Goal: Task Accomplishment & Management: Use online tool/utility

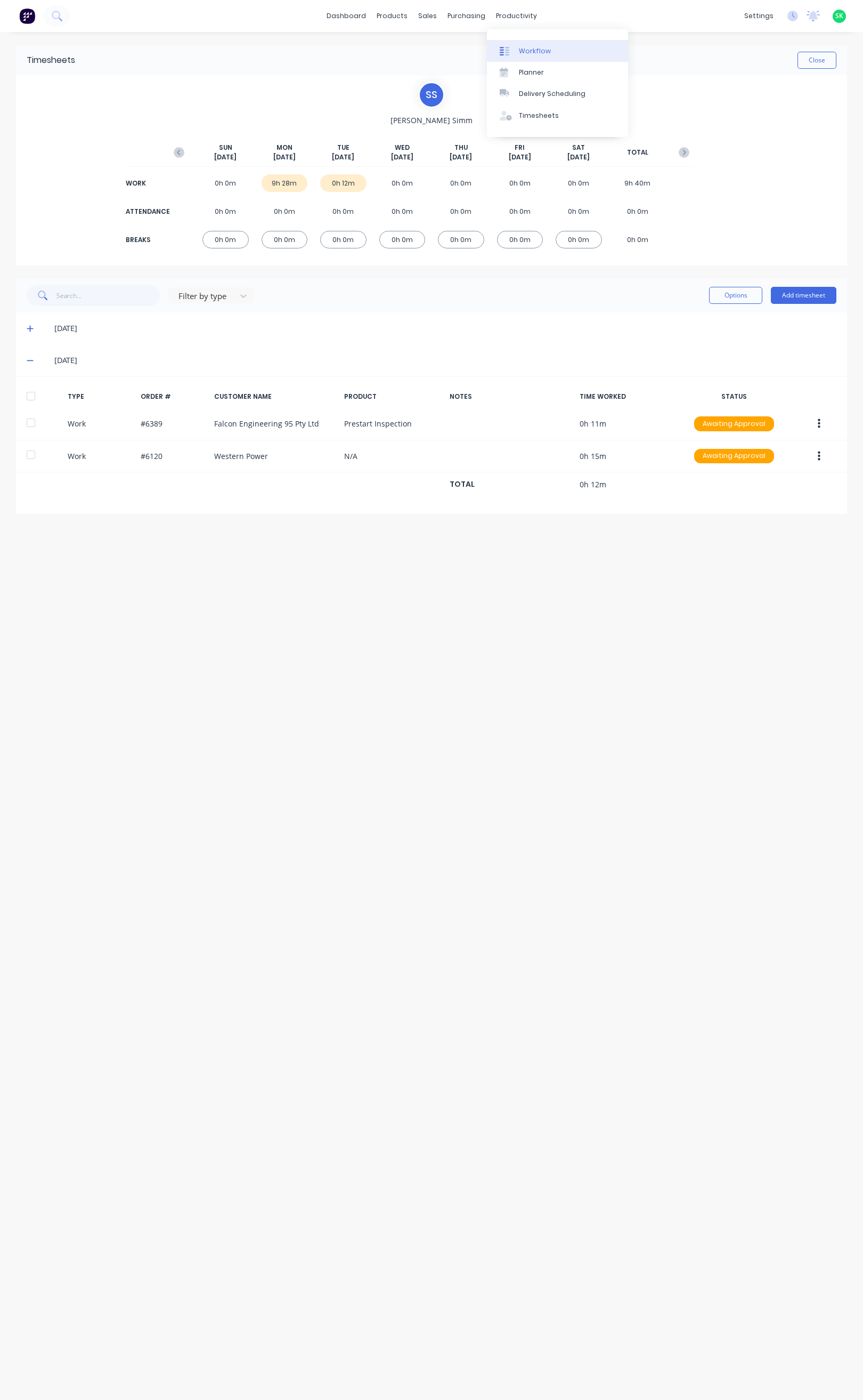
click at [513, 44] on link "Workflow" at bounding box center [557, 50] width 141 height 21
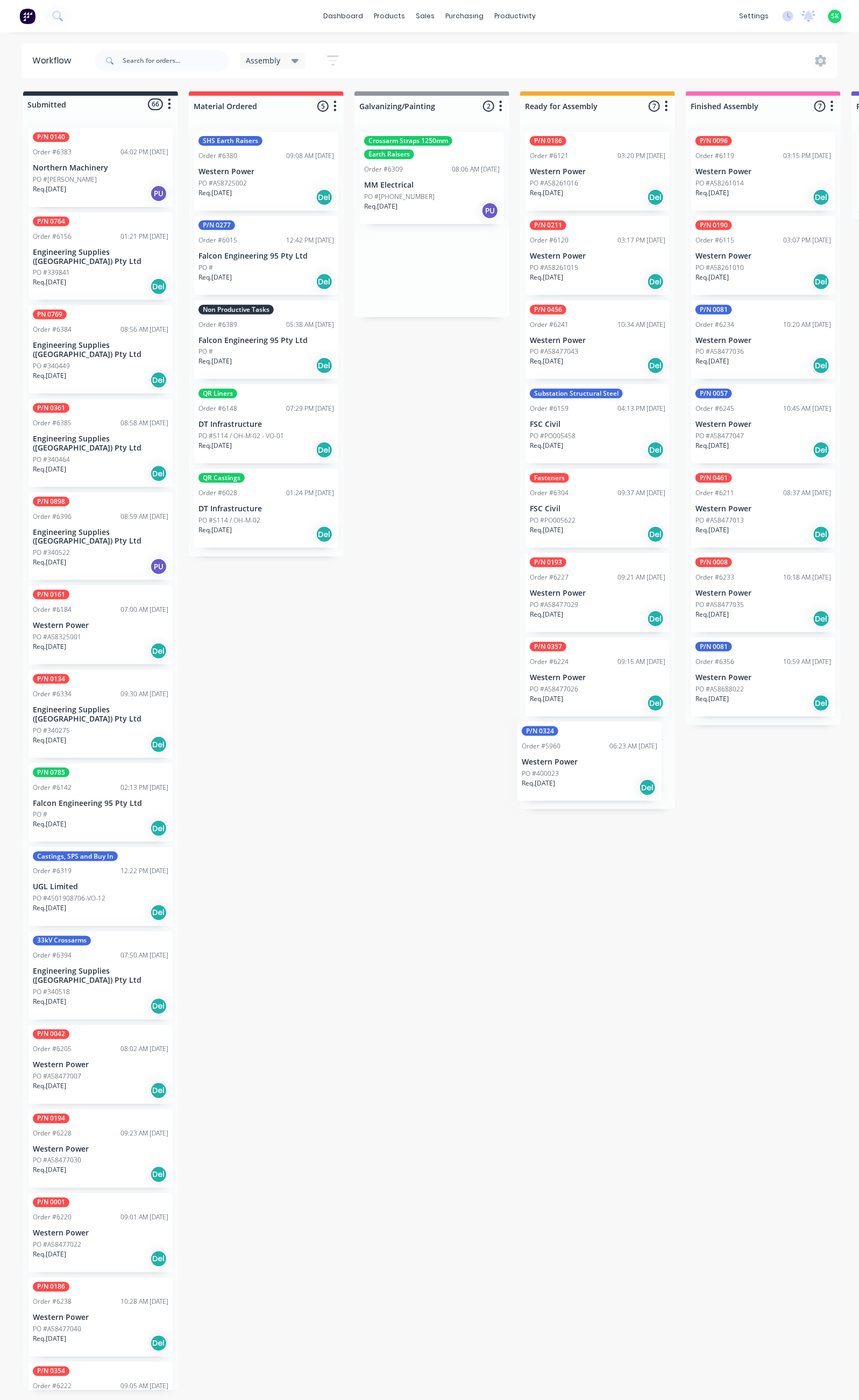
drag, startPoint x: 423, startPoint y: 268, endPoint x: 567, endPoint y: 552, distance: 318.4
drag, startPoint x: 426, startPoint y: 189, endPoint x: 589, endPoint y: 848, distance: 678.9
click at [582, 767] on div "P/N 0324 Order #5960 06:23 AM [DATE] Western Power PO #400023 Req. [DATE] Del" at bounding box center [597, 762] width 144 height 79
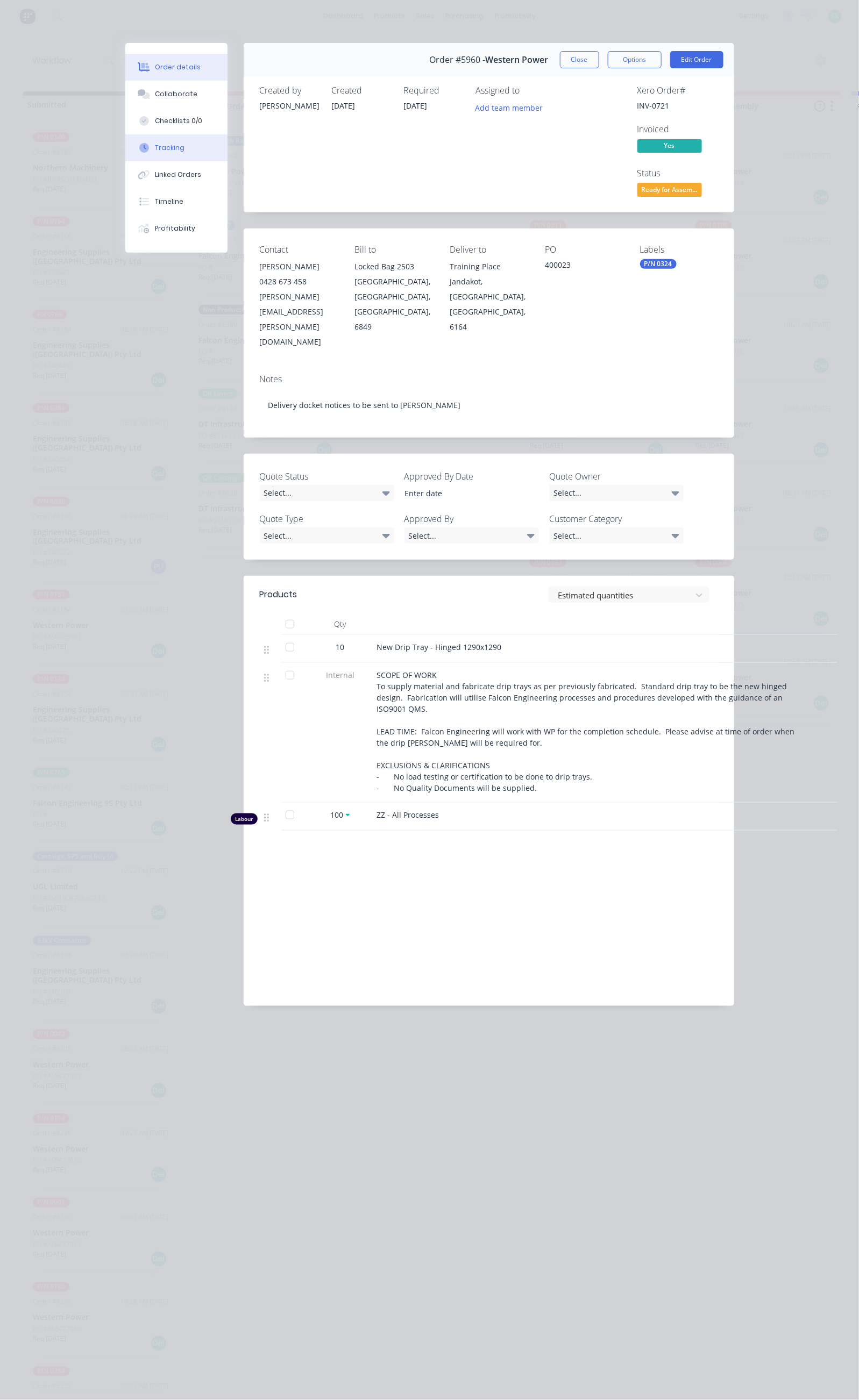
click at [125, 148] on button "Tracking" at bounding box center [176, 148] width 102 height 27
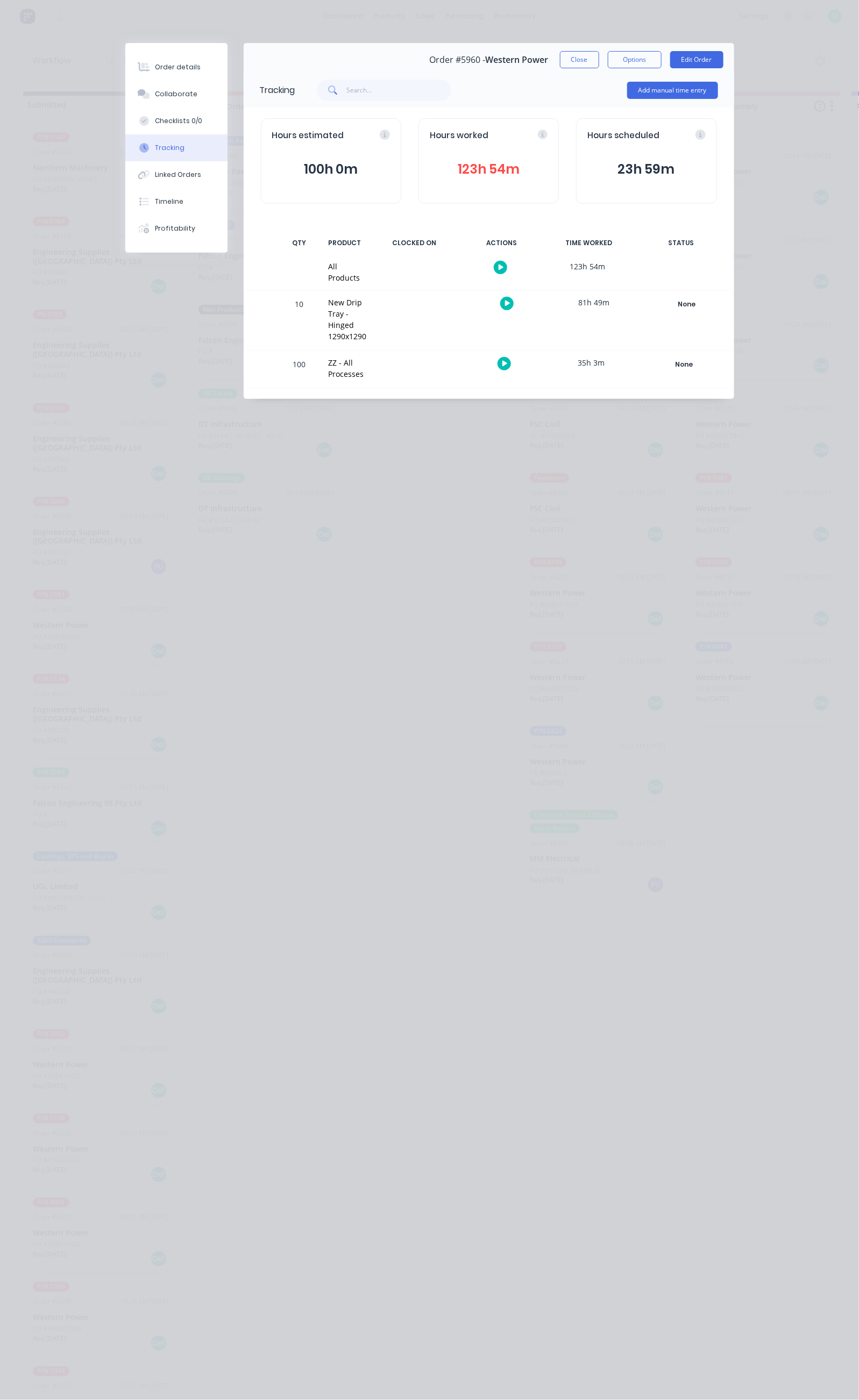
click at [504, 266] on icon "button" at bounding box center [501, 268] width 5 height 6
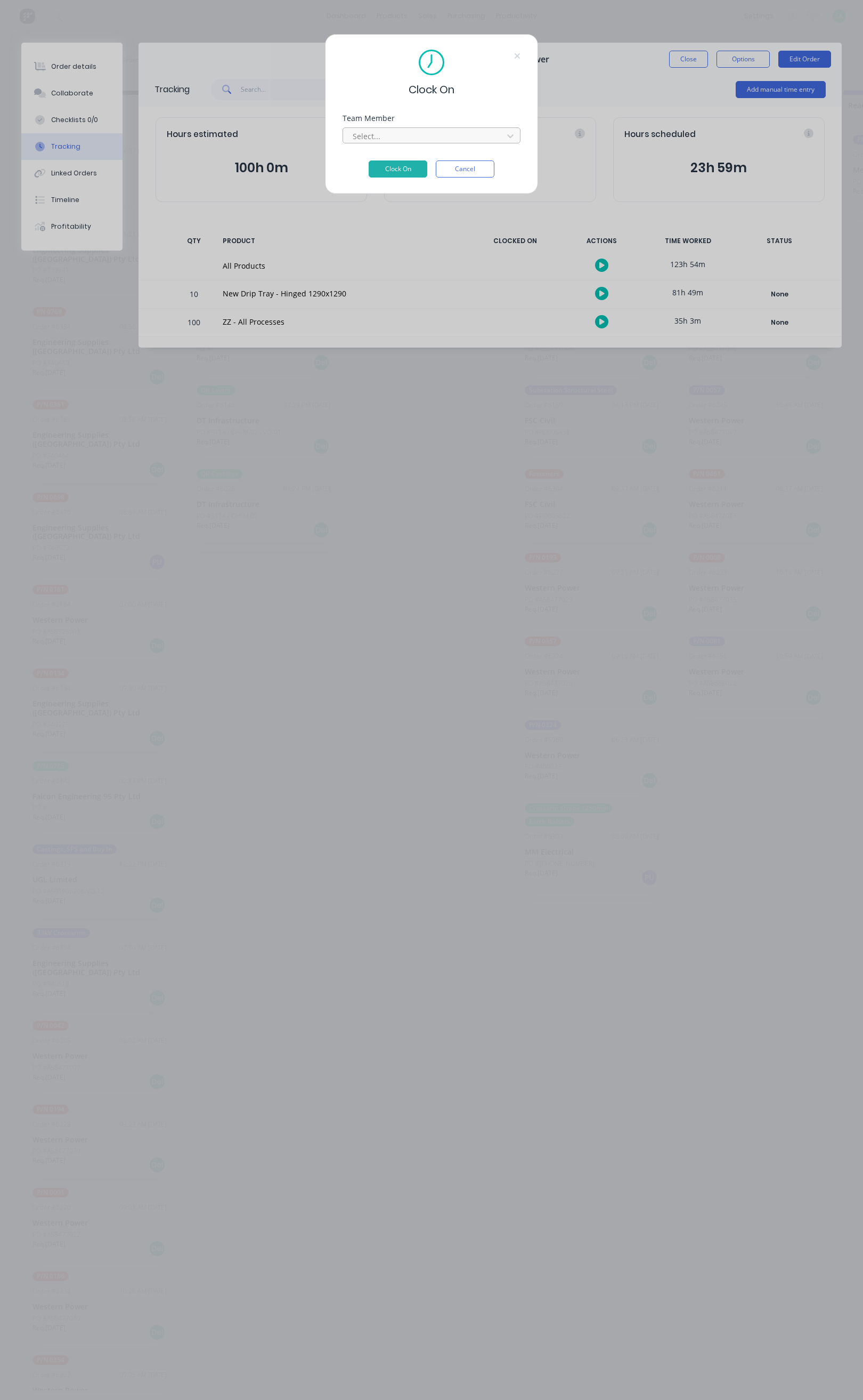
click at [413, 133] on div at bounding box center [424, 136] width 146 height 13
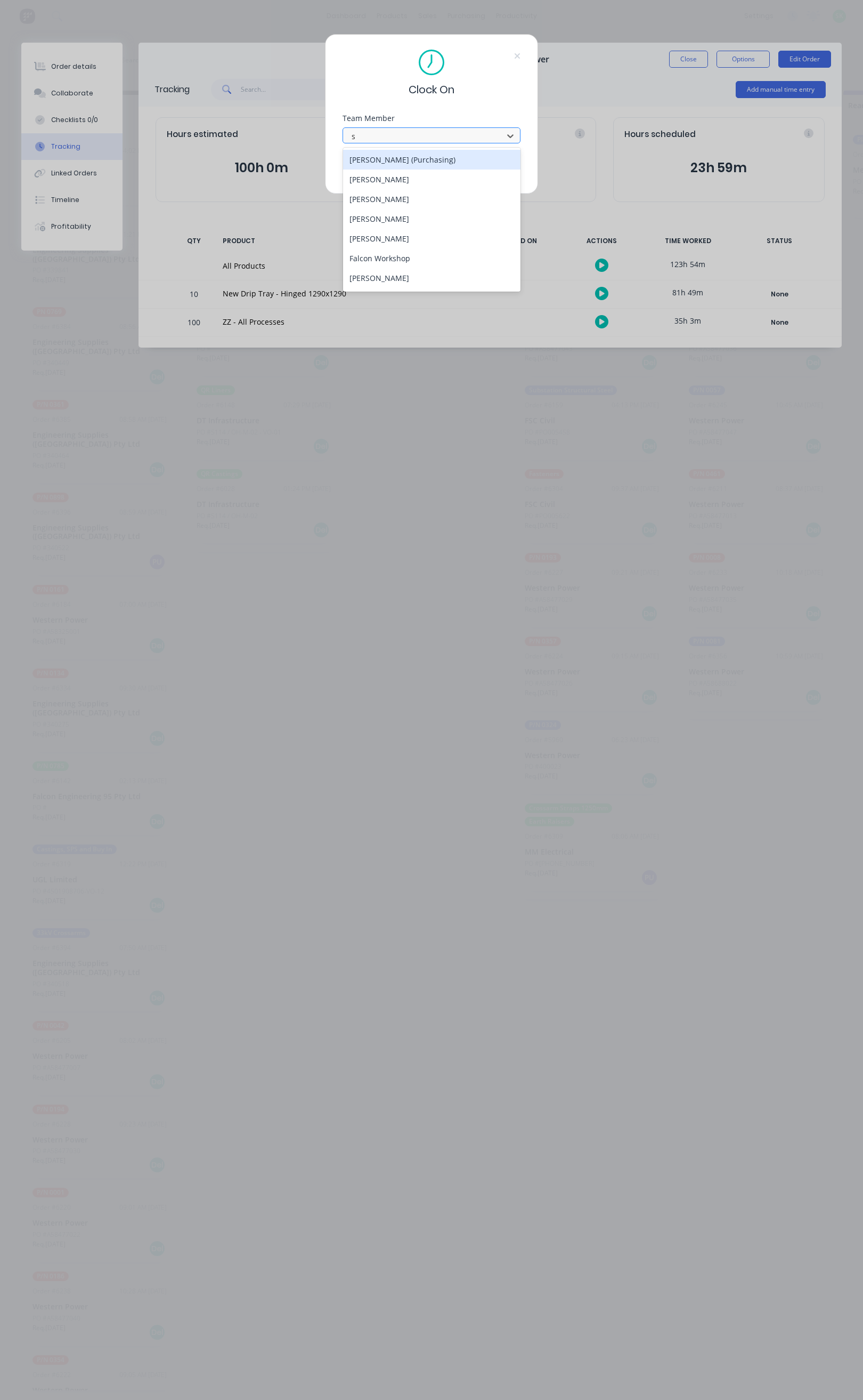
type input "st"
click at [411, 176] on div "[PERSON_NAME]" at bounding box center [432, 179] width 178 height 20
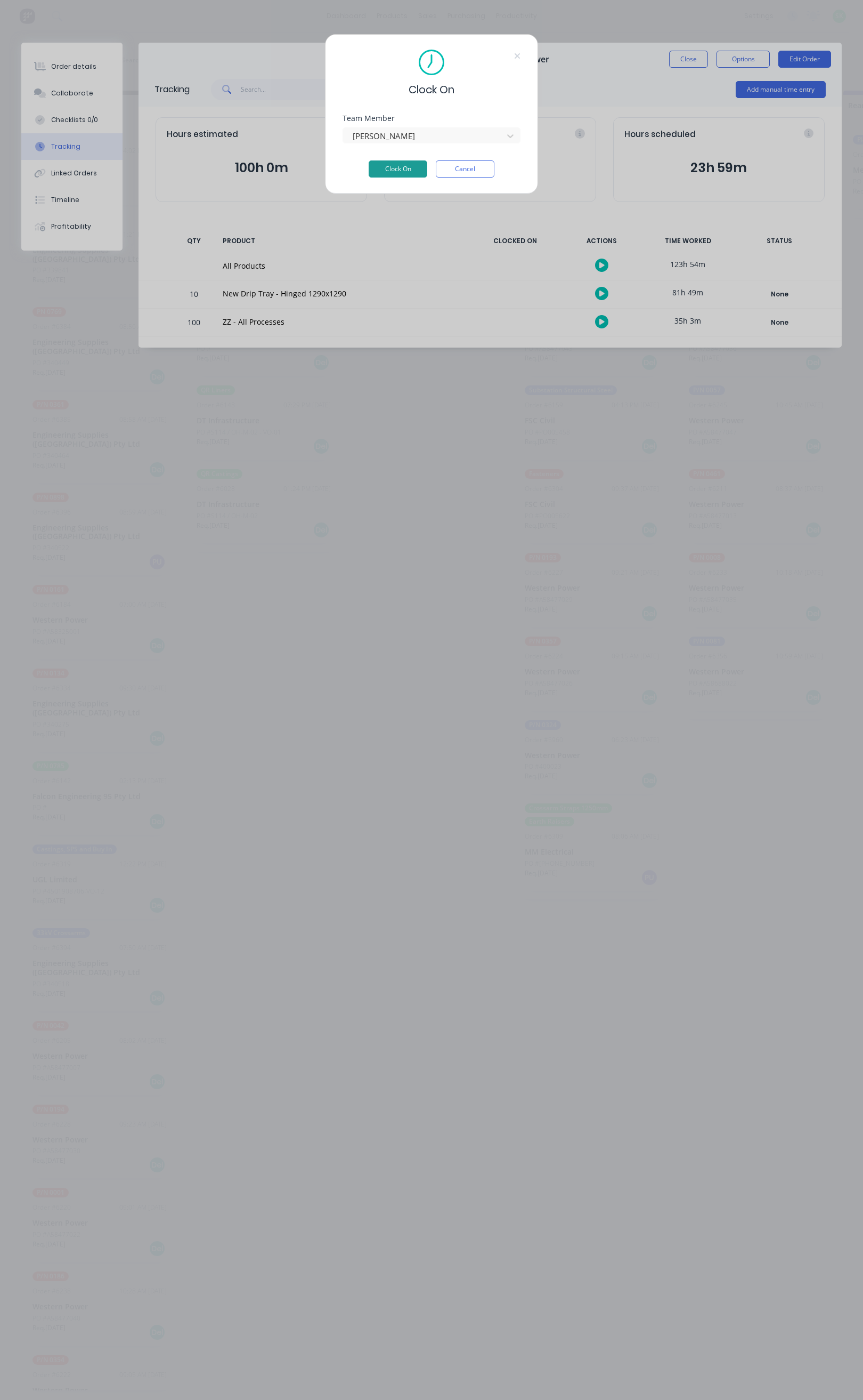
click at [403, 164] on button "Clock On" at bounding box center [398, 168] width 59 height 17
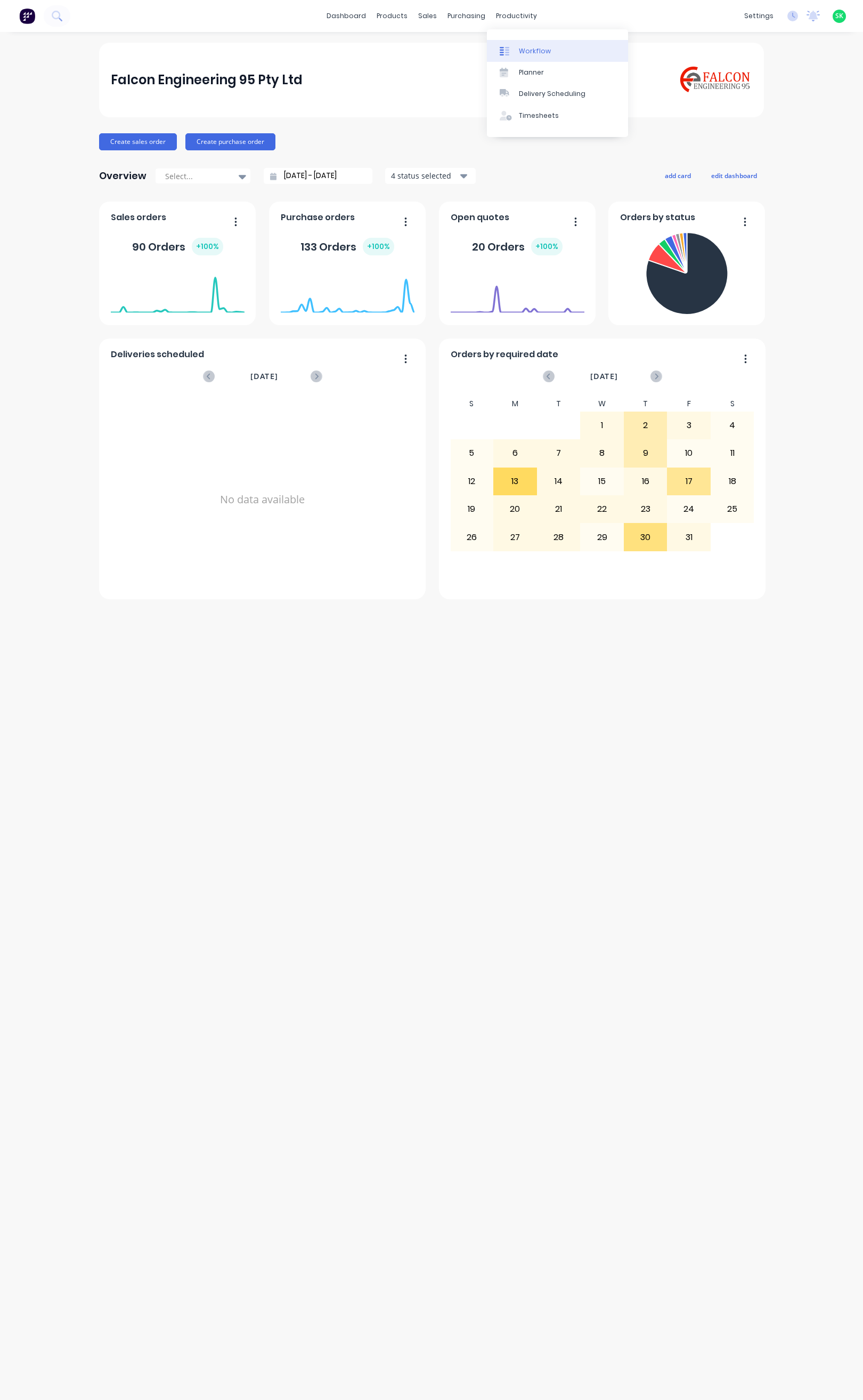
click at [510, 42] on link "Workflow" at bounding box center [557, 50] width 141 height 21
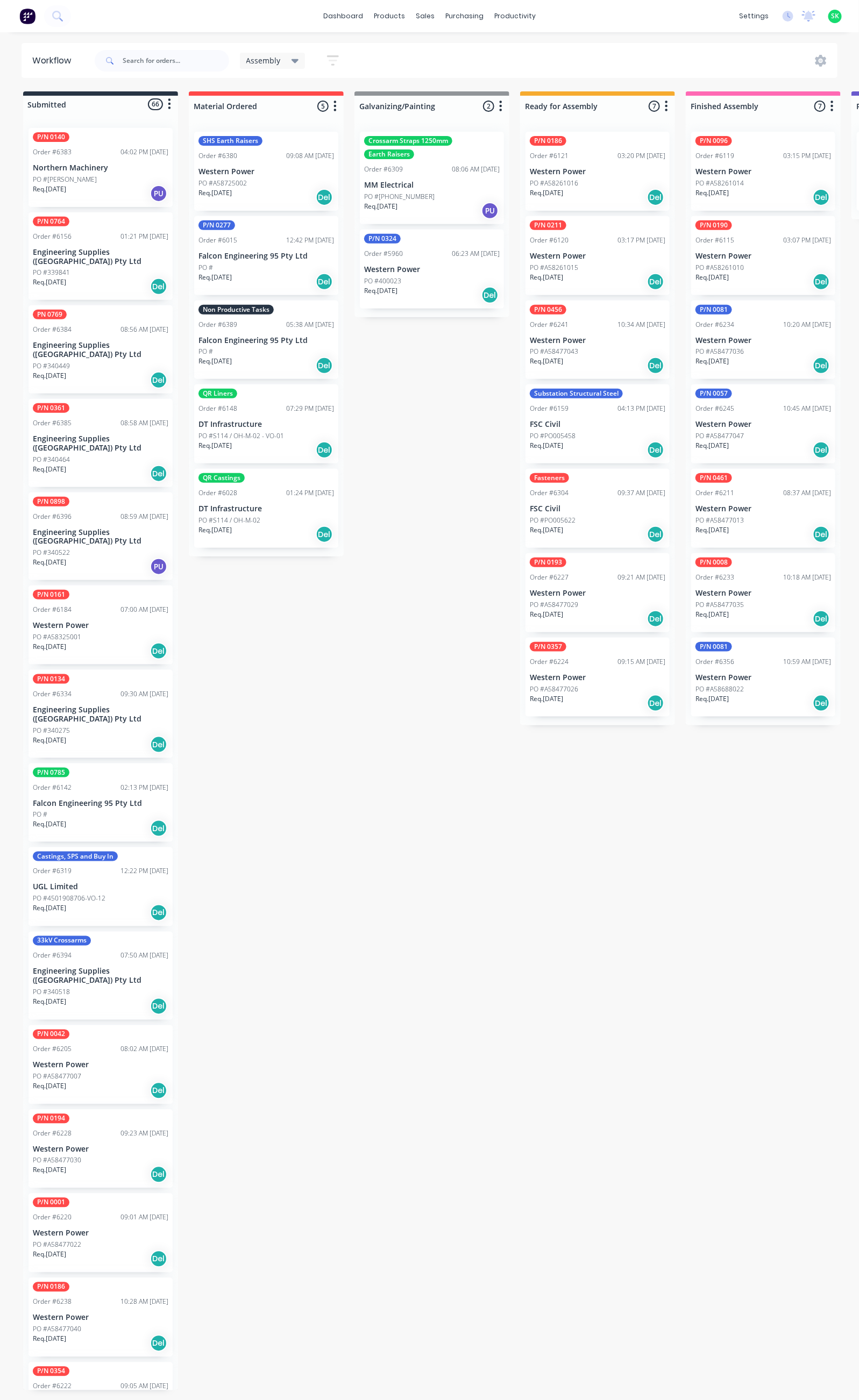
click at [262, 336] on p "Falcon Engineering 95 Pty Ltd" at bounding box center [266, 340] width 136 height 9
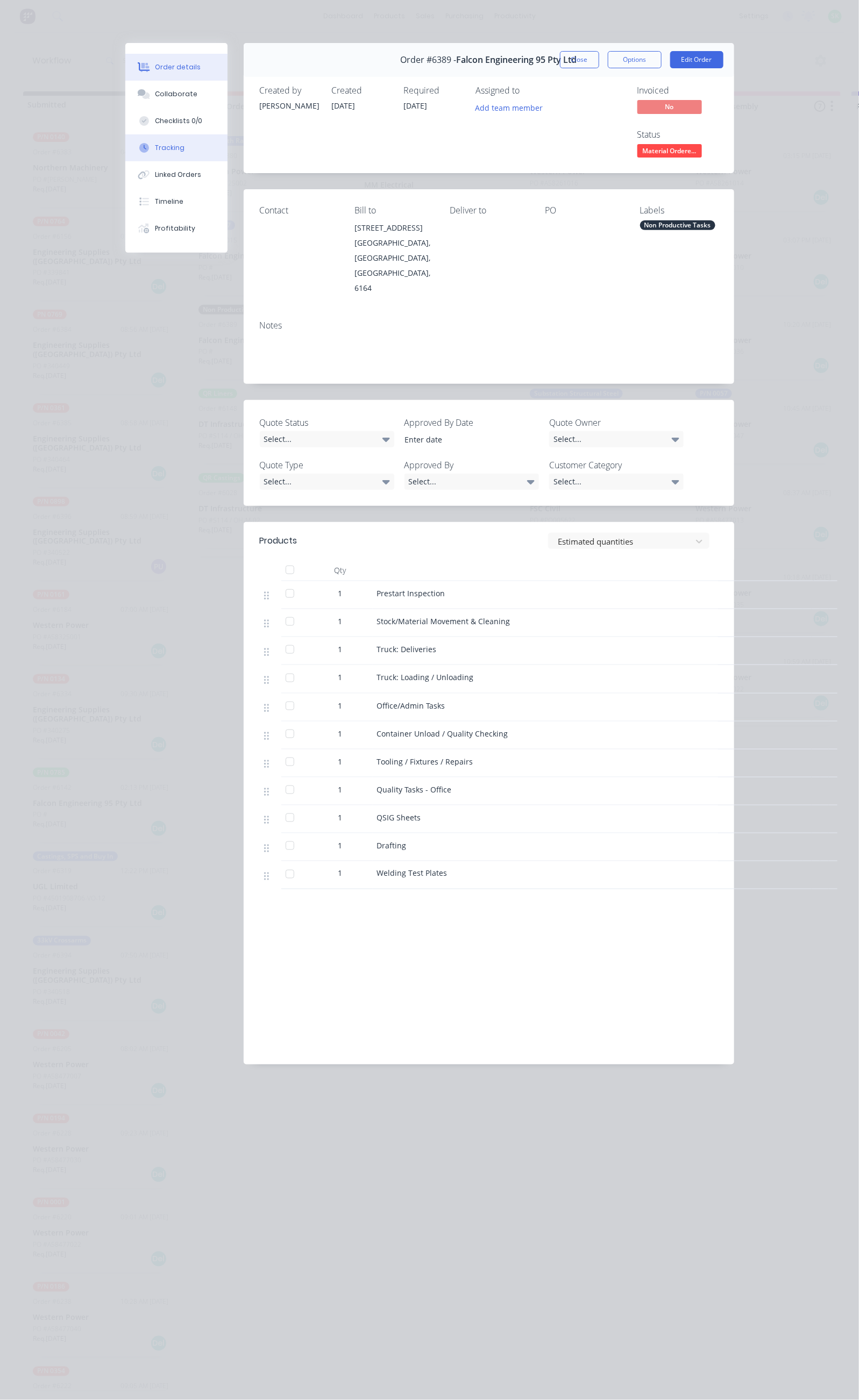
click at [125, 136] on button "Tracking" at bounding box center [176, 148] width 102 height 27
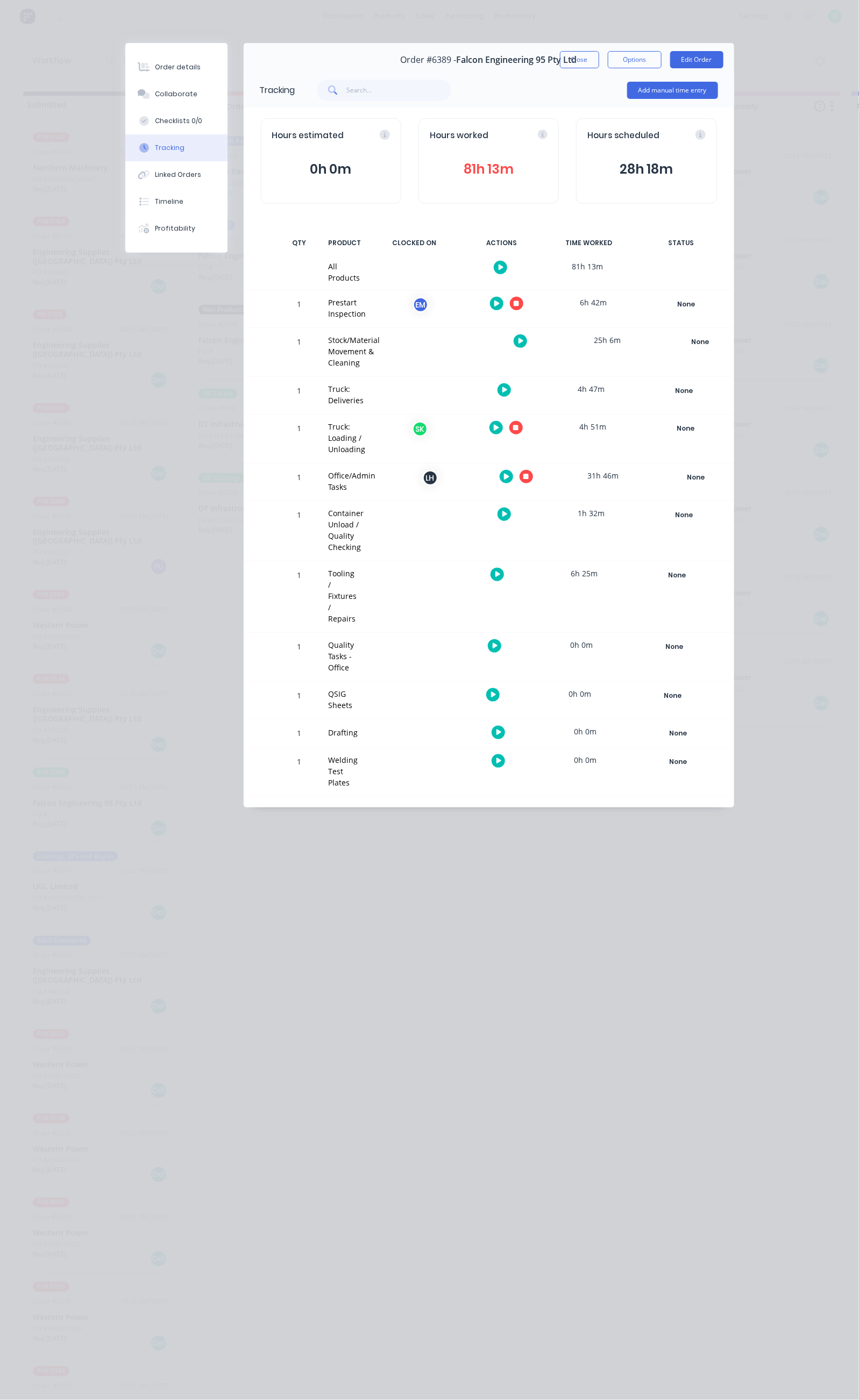
click at [518, 425] on icon "button" at bounding box center [516, 428] width 5 height 5
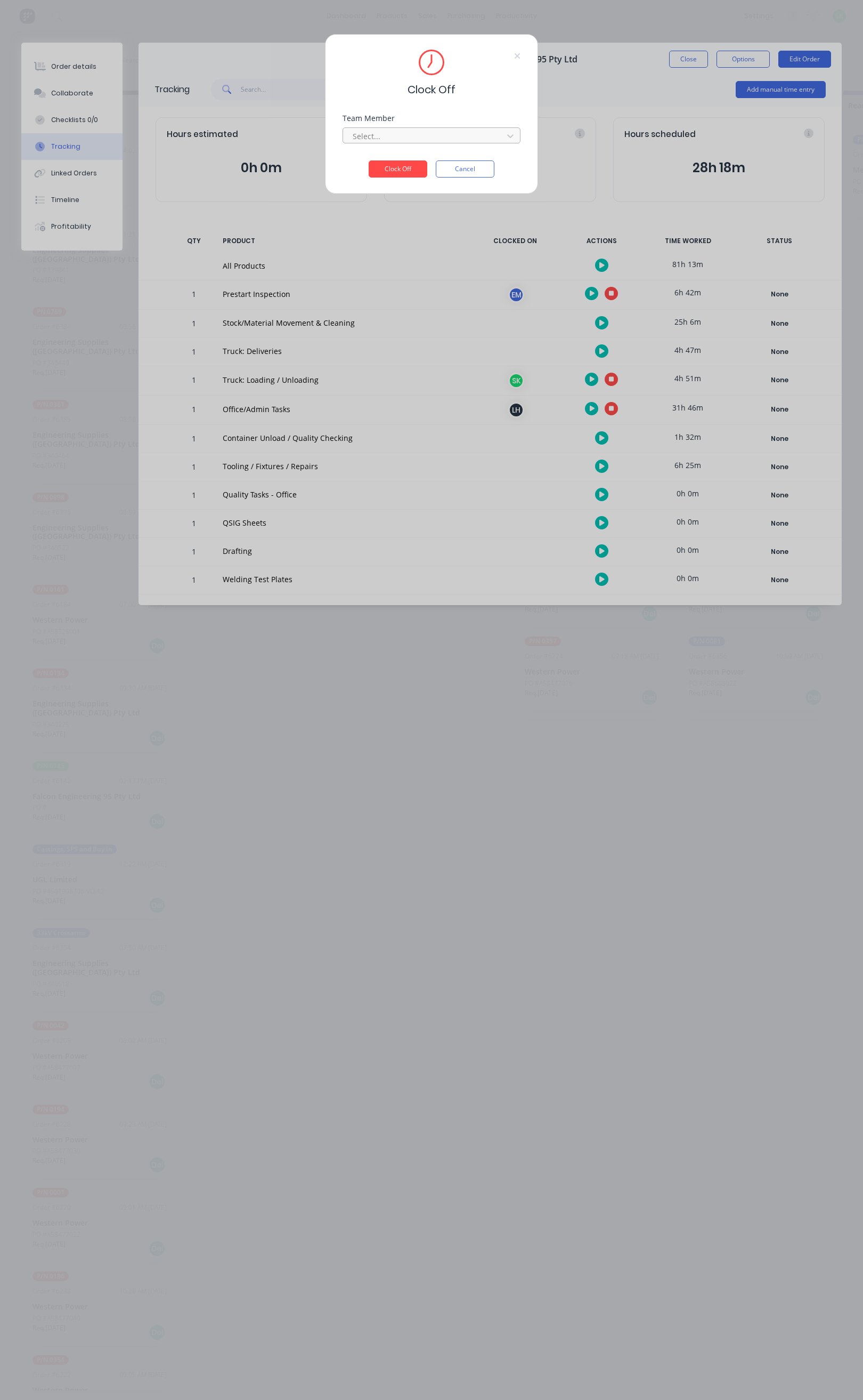
click at [430, 135] on div at bounding box center [424, 136] width 146 height 13
click at [410, 160] on div "[PERSON_NAME]" at bounding box center [432, 159] width 178 height 20
drag, startPoint x: 405, startPoint y: 164, endPoint x: 372, endPoint y: 149, distance: 36.2
click at [405, 164] on button "Clock Off" at bounding box center [398, 168] width 59 height 17
